Goal: Information Seeking & Learning: Learn about a topic

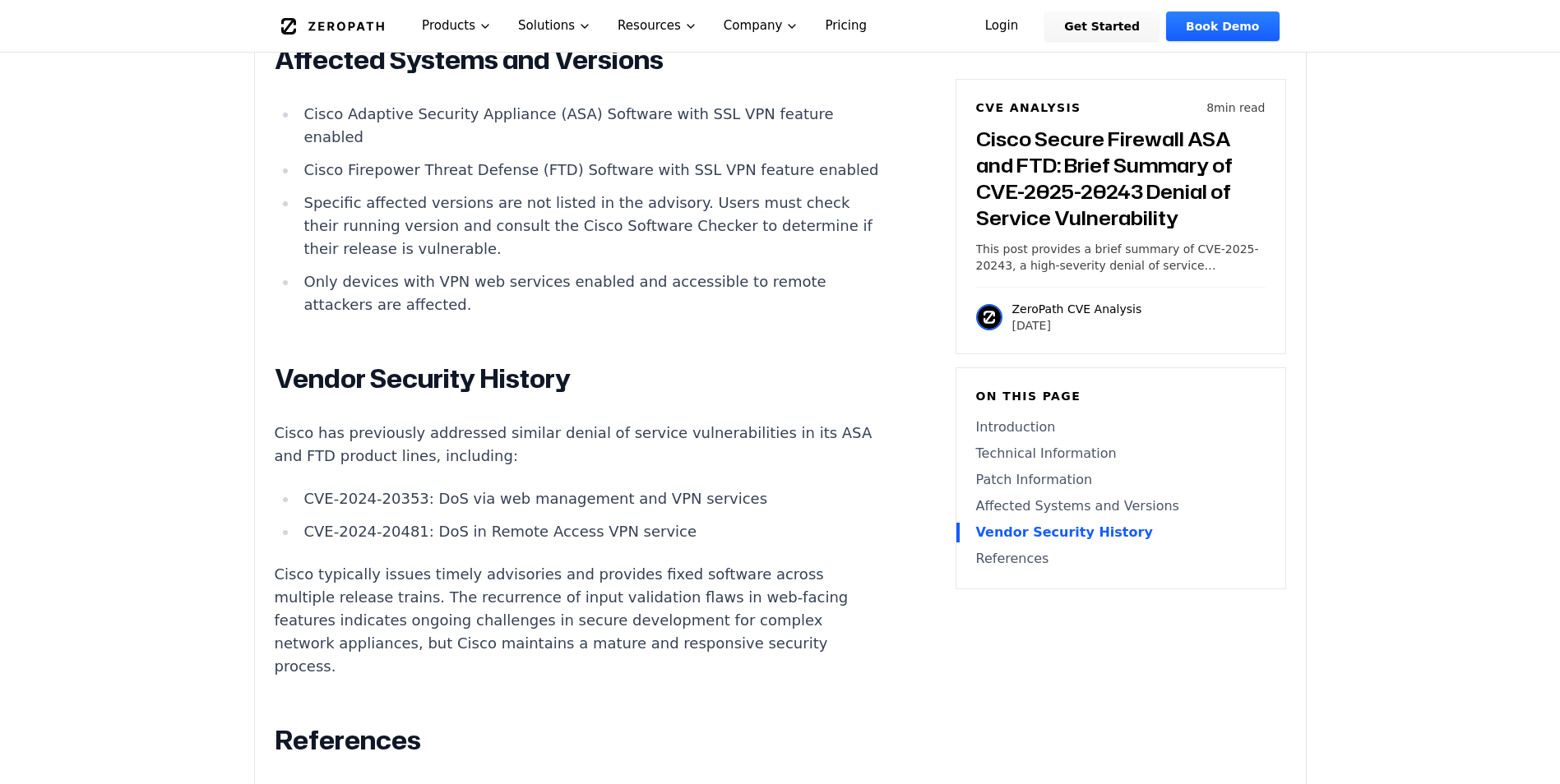
scroll to position [2959, 0]
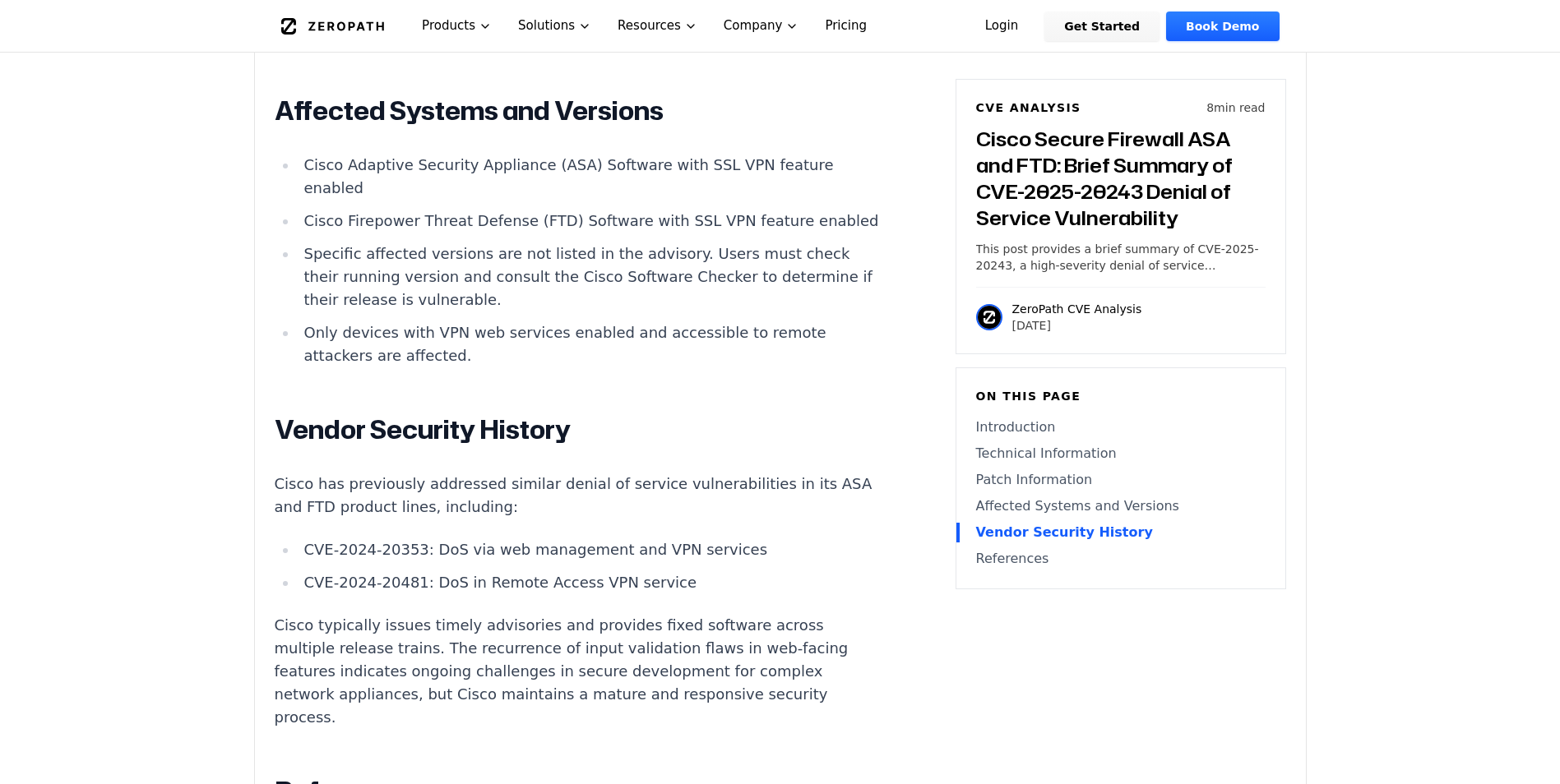
drag, startPoint x: 719, startPoint y: 143, endPoint x: 665, endPoint y: 144, distance: 54.0
click at [665, 153] on li "Cisco Adaptive Security Appliance (ASA) Software with SSL VPN feature enabled" at bounding box center [592, 176] width 589 height 46
drag, startPoint x: 662, startPoint y: 143, endPoint x: 715, endPoint y: 143, distance: 53.0
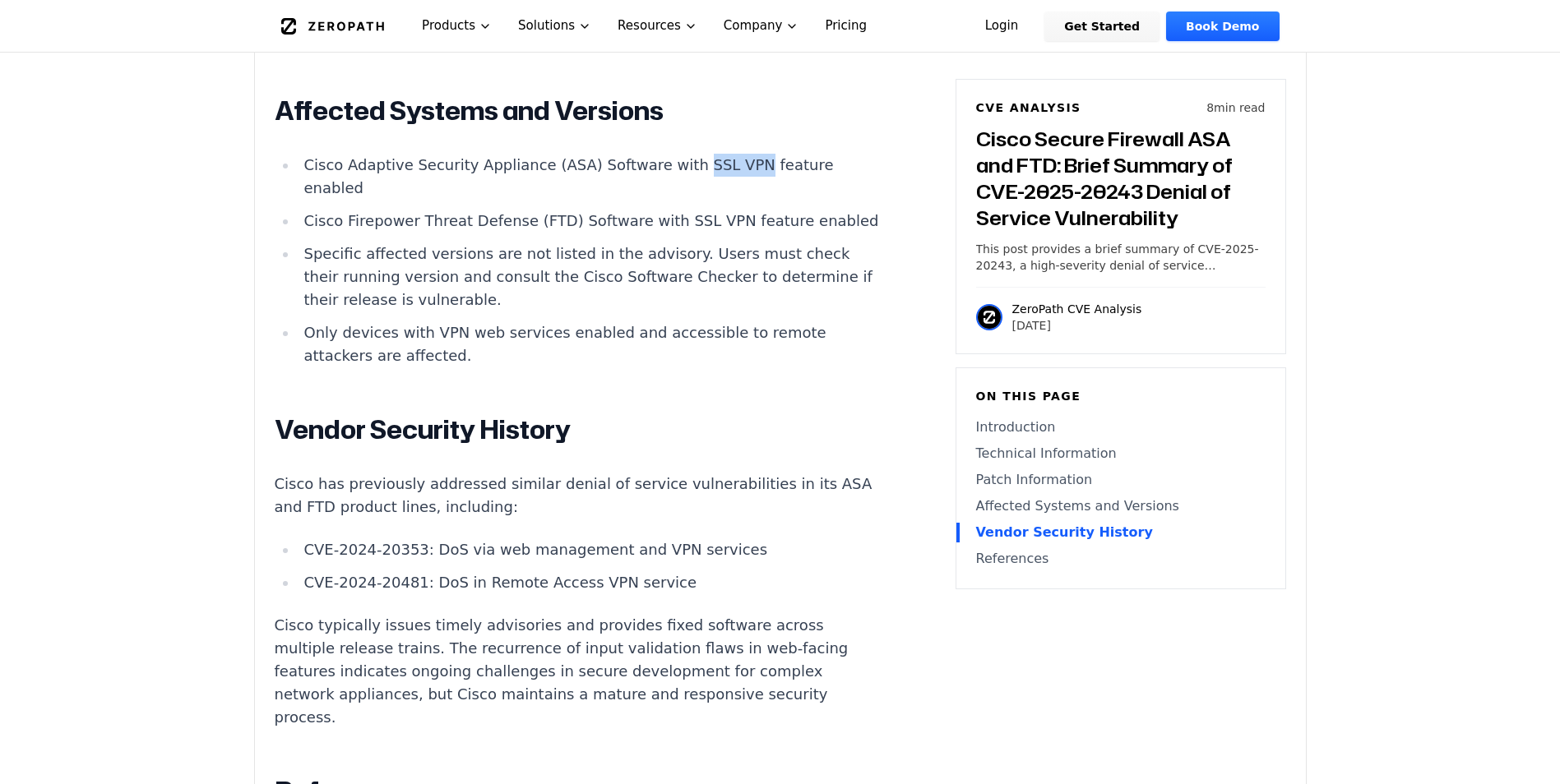
click at [715, 153] on li "Cisco Adaptive Security Appliance (ASA) Software with SSL VPN feature enabled" at bounding box center [592, 176] width 589 height 46
copy li "SSL VPN"
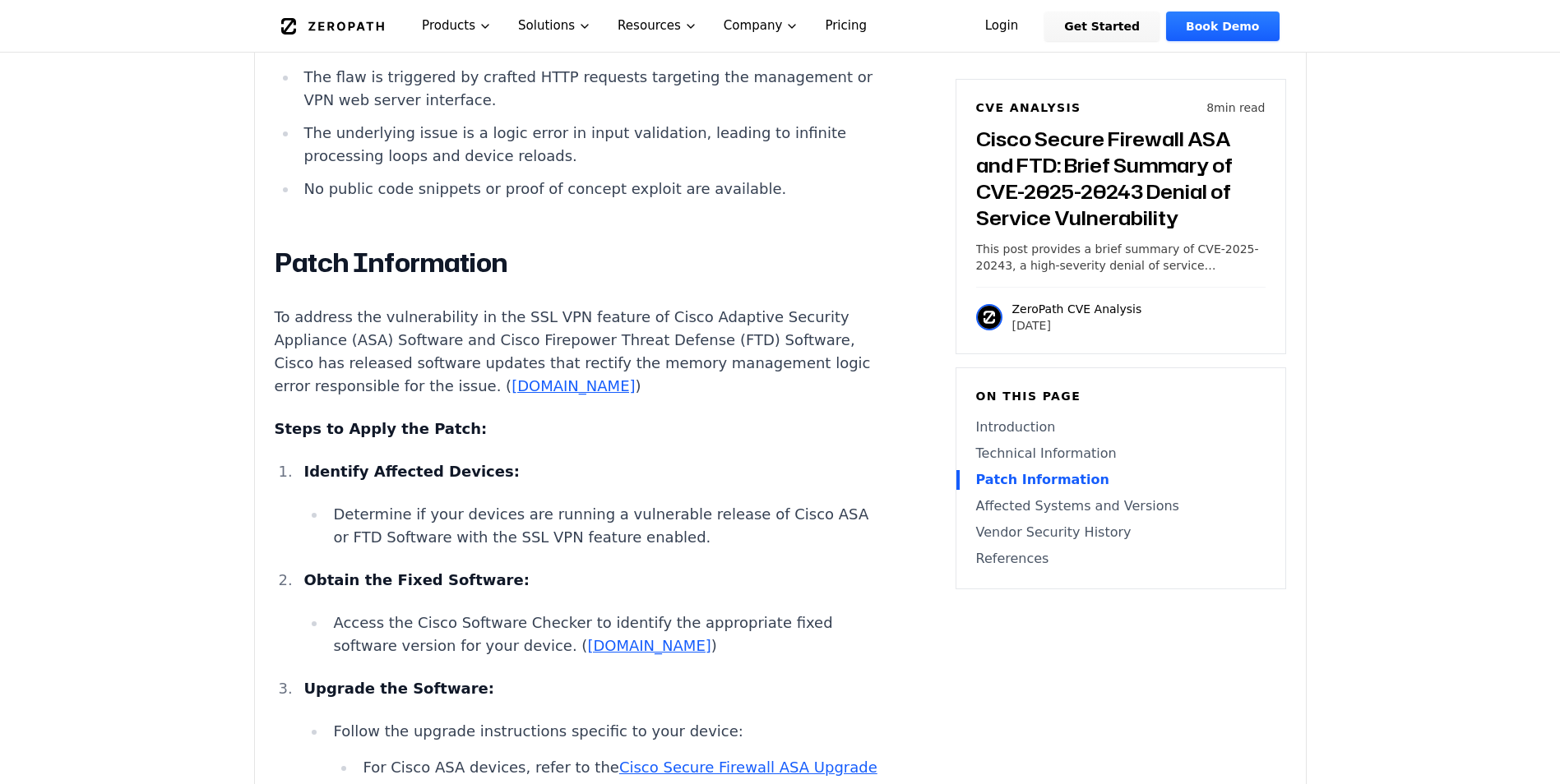
scroll to position [1644, 0]
